Goal: Information Seeking & Learning: Learn about a topic

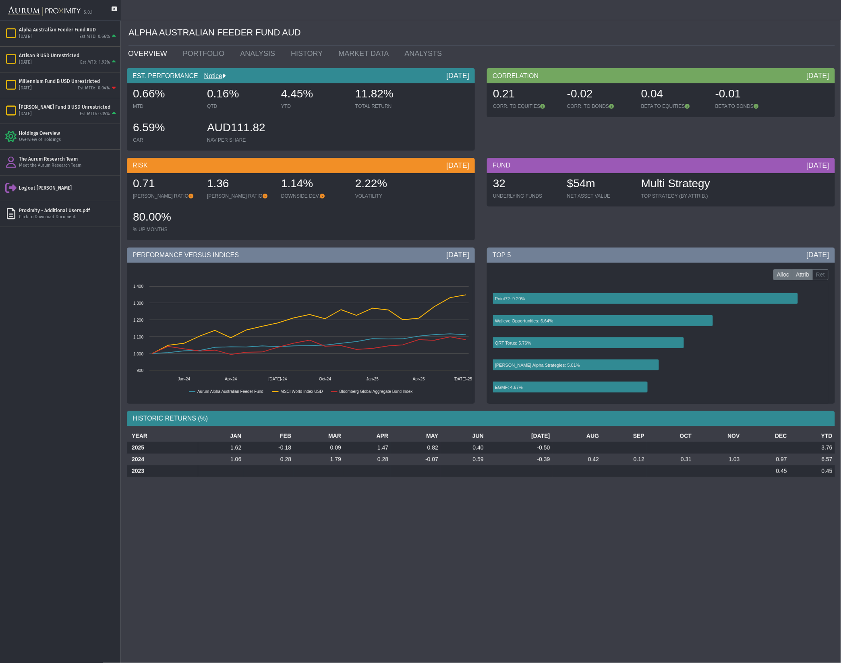
click at [810, 279] on label "Attrib" at bounding box center [803, 274] width 21 height 11
click at [818, 275] on label "Ret" at bounding box center [821, 274] width 16 height 11
click at [531, 296] on icon at bounding box center [646, 298] width 306 height 11
click at [210, 54] on link "PORTFOLIO" at bounding box center [206, 54] width 58 height 16
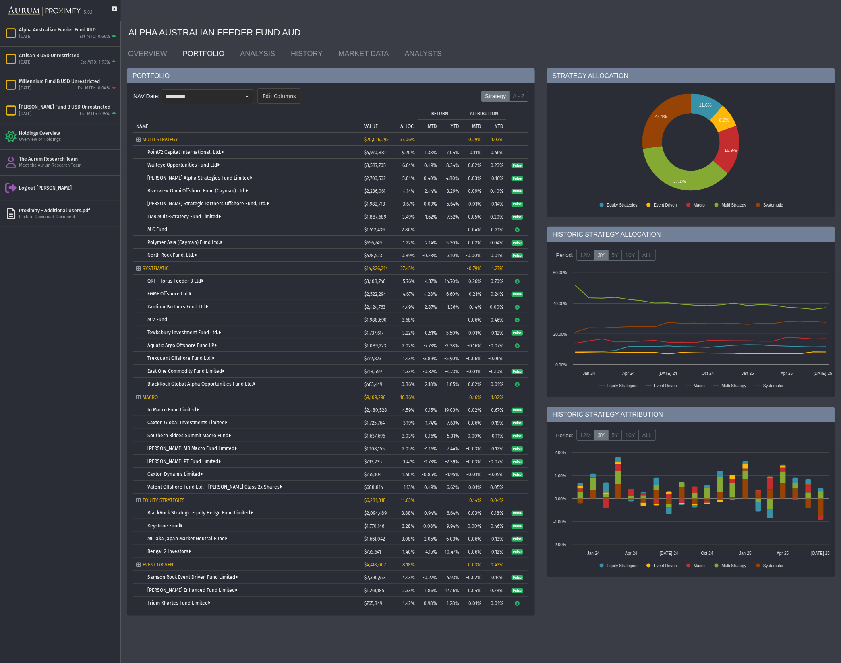
click at [426, 125] on td "MTD" at bounding box center [429, 125] width 22 height 13
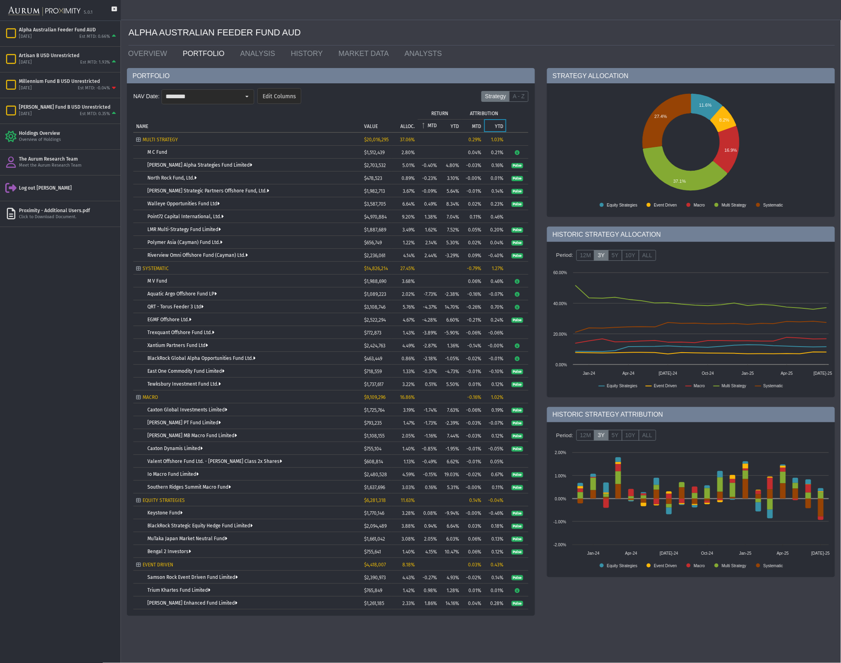
click at [498, 126] on p "YTD" at bounding box center [499, 127] width 8 height 6
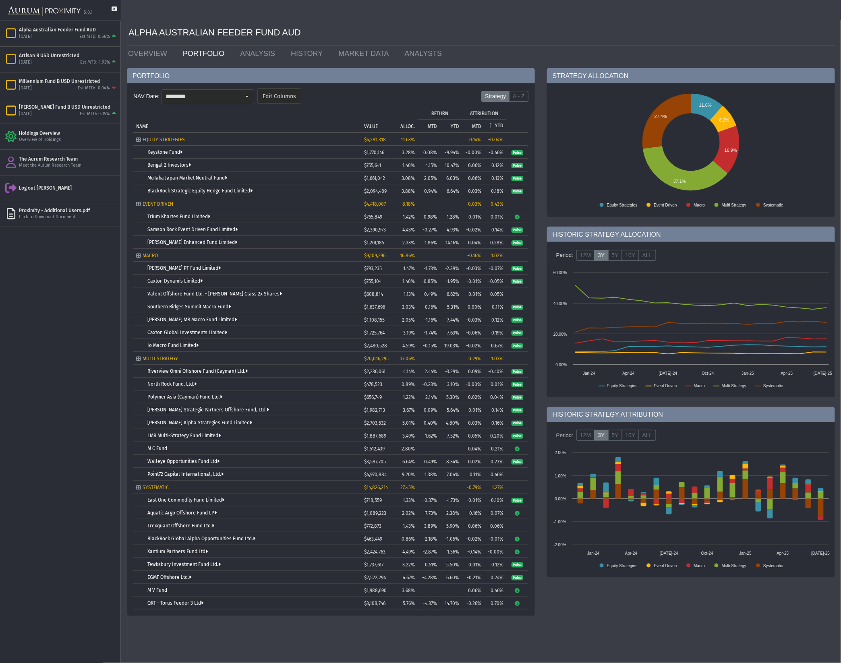
click at [476, 125] on p "MTD" at bounding box center [476, 127] width 9 height 6
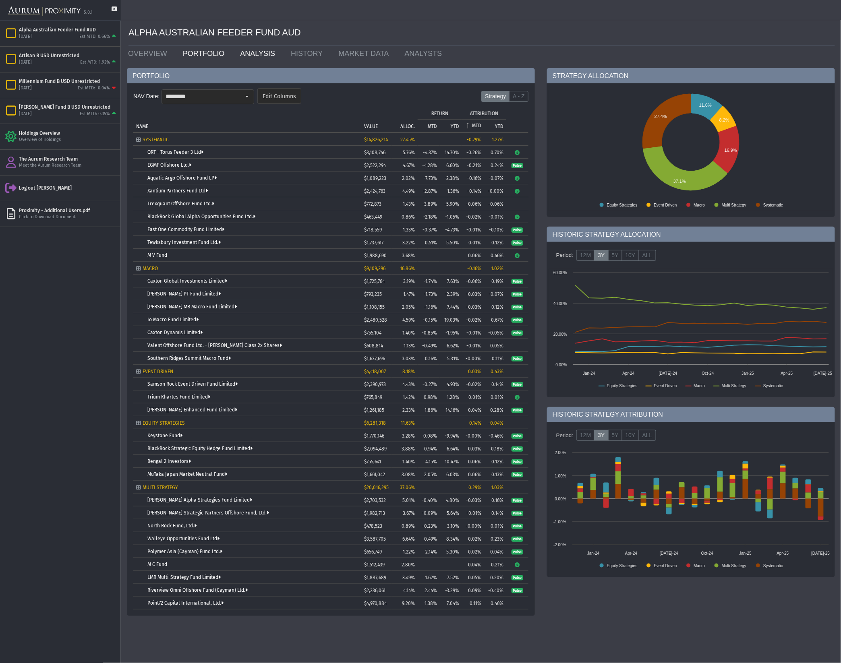
click at [246, 53] on link "ANALYSIS" at bounding box center [259, 54] width 51 height 16
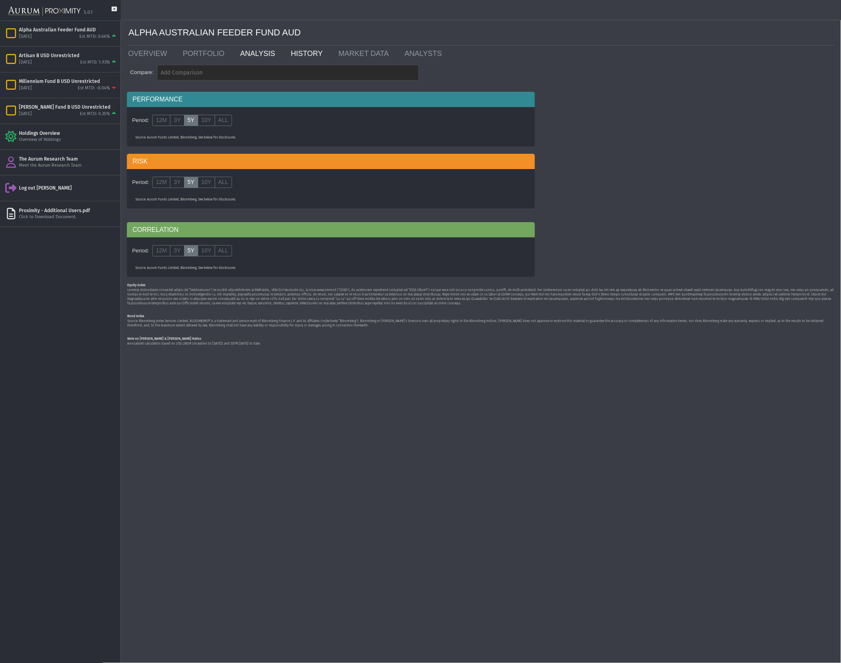
click at [285, 53] on link "HISTORY" at bounding box center [309, 54] width 48 height 16
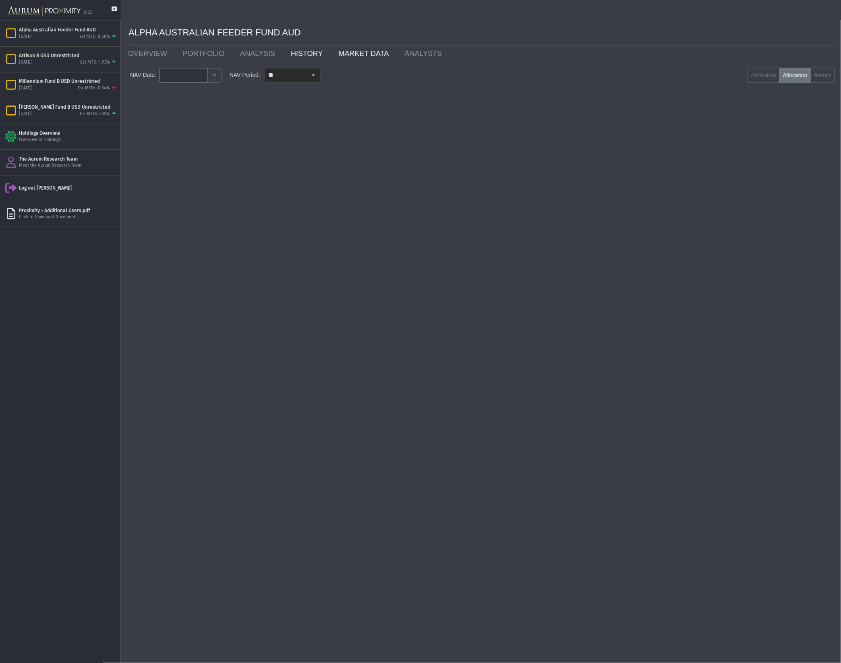
type input "********"
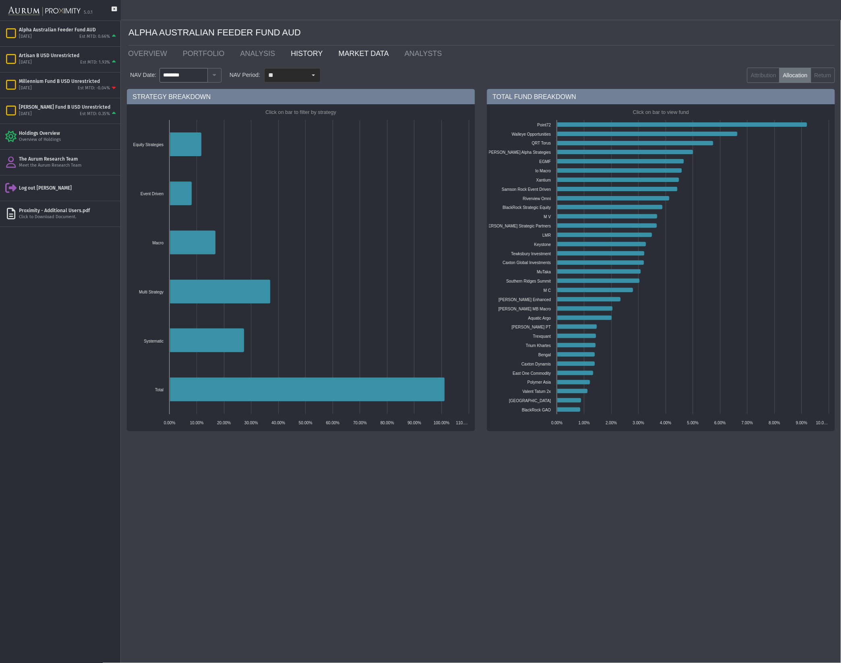
click at [356, 51] on link "MARKET DATA" at bounding box center [365, 54] width 66 height 16
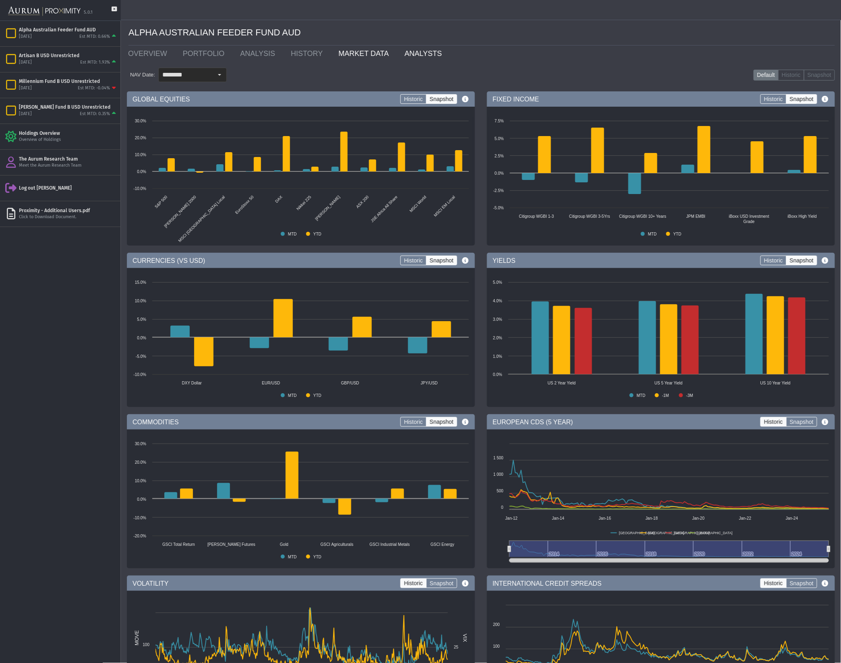
click at [400, 51] on link "ANALYSTS" at bounding box center [424, 54] width 53 height 16
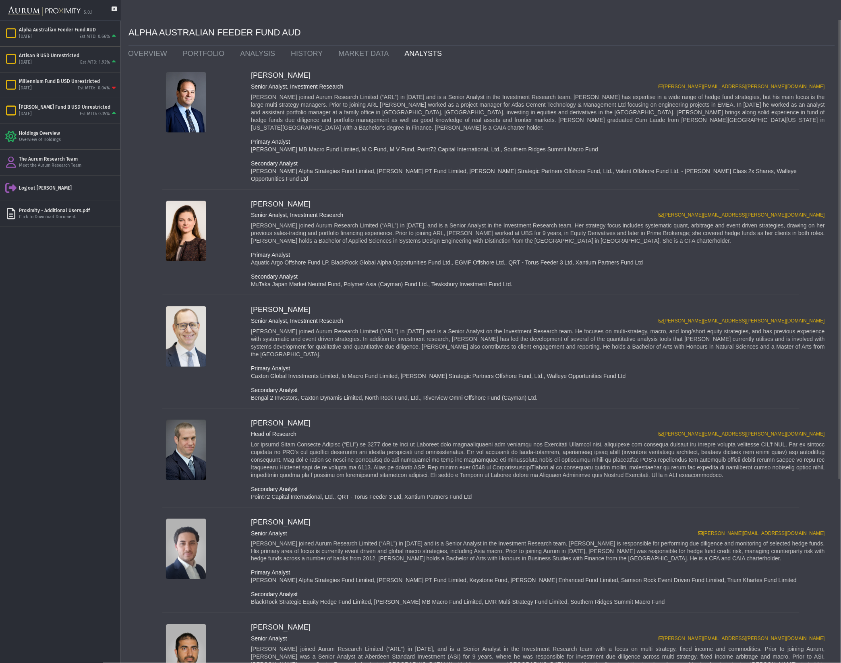
scroll to position [254, 0]
